Goal: Browse casually

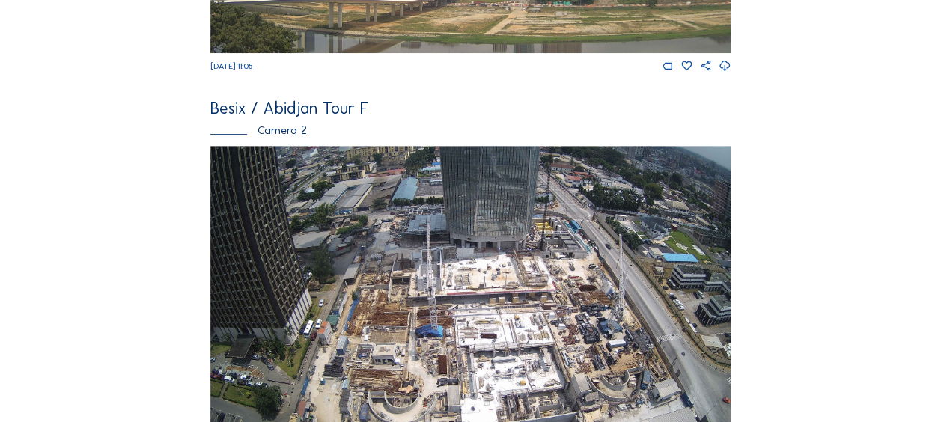
scroll to position [449, 0]
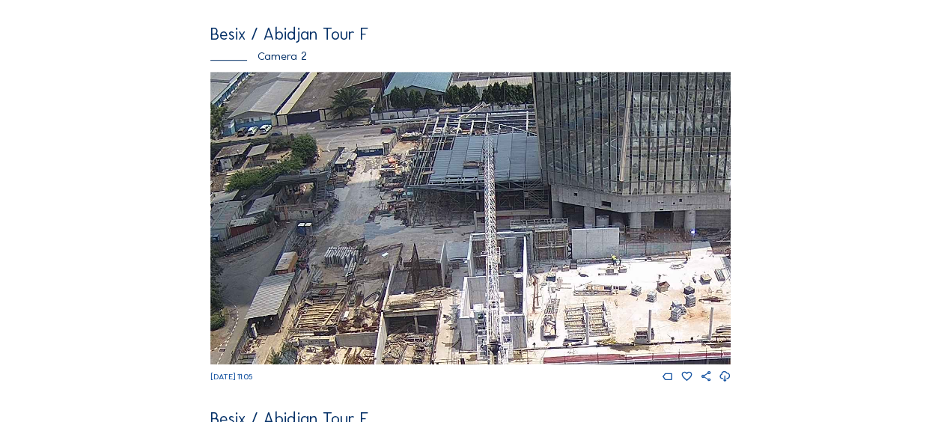
drag, startPoint x: 379, startPoint y: 184, endPoint x: 371, endPoint y: 222, distance: 38.2
click at [371, 222] on img at bounding box center [470, 218] width 520 height 293
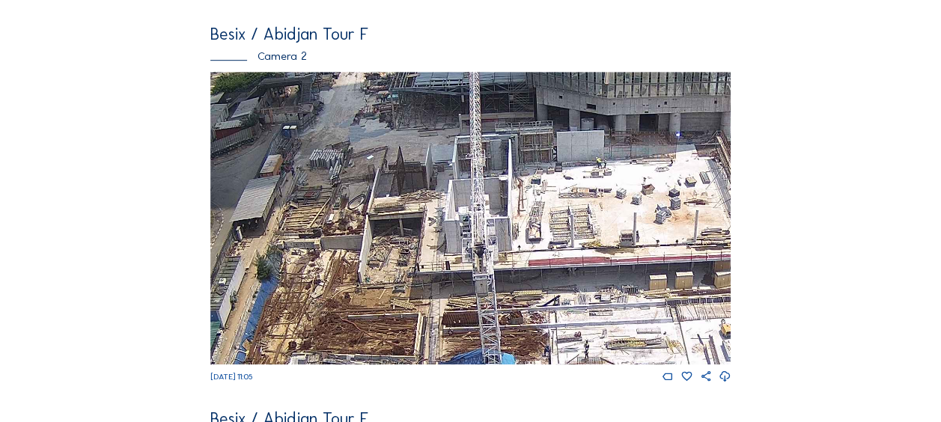
drag, startPoint x: 362, startPoint y: 199, endPoint x: 362, endPoint y: 144, distance: 55.4
click at [362, 144] on img at bounding box center [470, 218] width 520 height 293
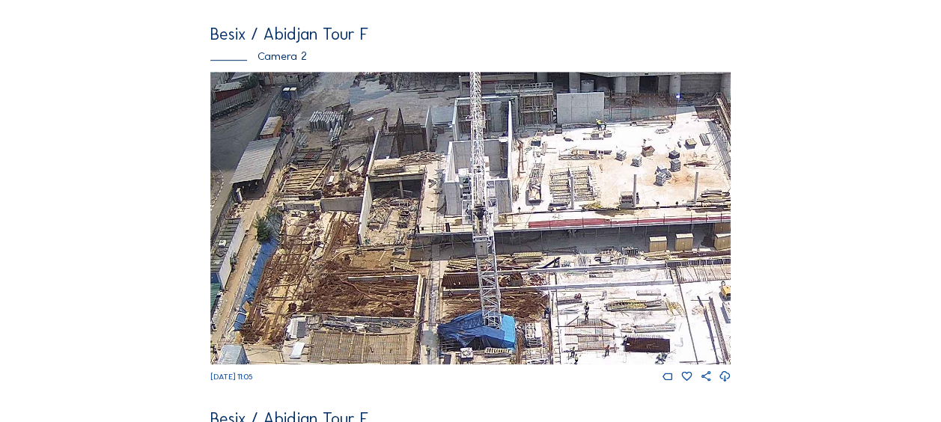
drag, startPoint x: 380, startPoint y: 267, endPoint x: 353, endPoint y: 148, distance: 121.5
click at [353, 148] on img at bounding box center [470, 218] width 520 height 293
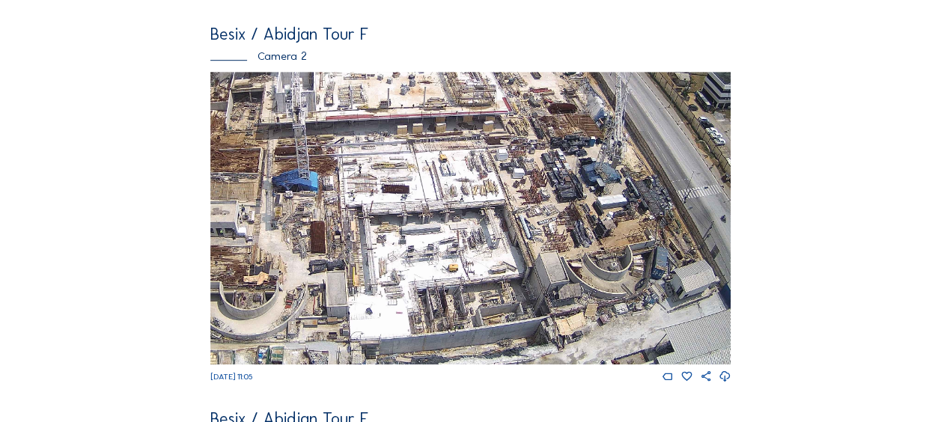
drag, startPoint x: 380, startPoint y: 286, endPoint x: 286, endPoint y: 162, distance: 155.5
click at [286, 162] on img at bounding box center [470, 218] width 520 height 293
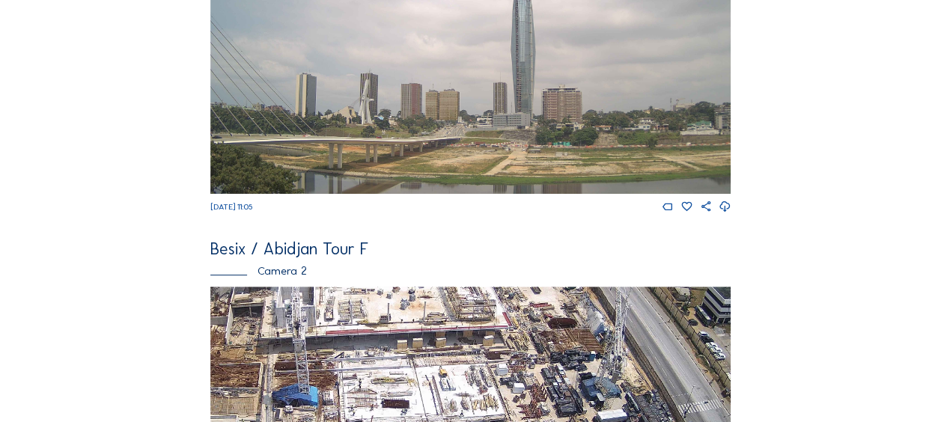
scroll to position [0, 0]
